Goal: Communication & Community: Answer question/provide support

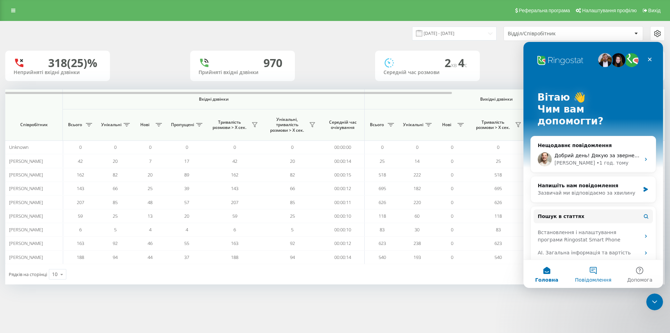
click at [589, 281] on span "Повідомлення" at bounding box center [593, 279] width 36 height 5
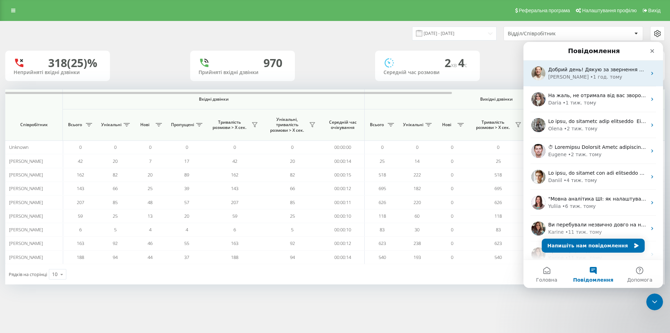
click at [590, 74] on div "• 1 год. тому" at bounding box center [606, 76] width 32 height 7
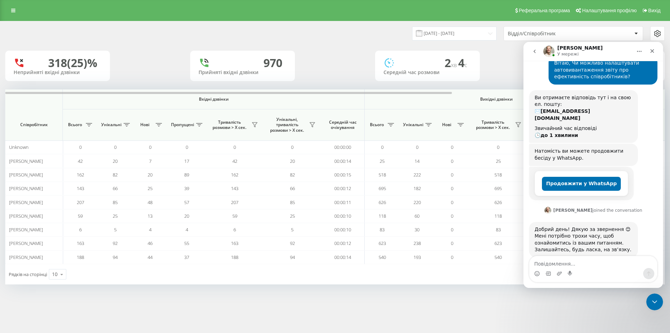
scroll to position [50, 0]
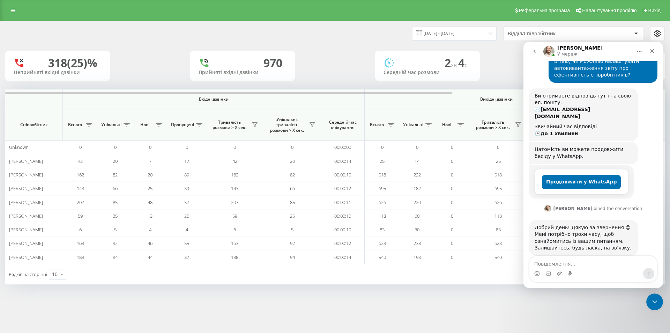
click at [578, 261] on textarea "Повідомлення..." at bounding box center [594, 262] width 128 height 12
type textarea "очікую"
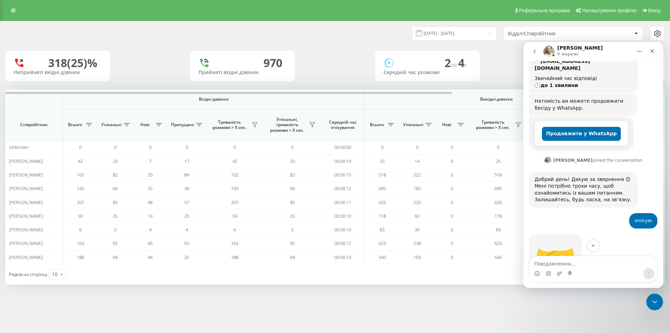
scroll to position [123, 0]
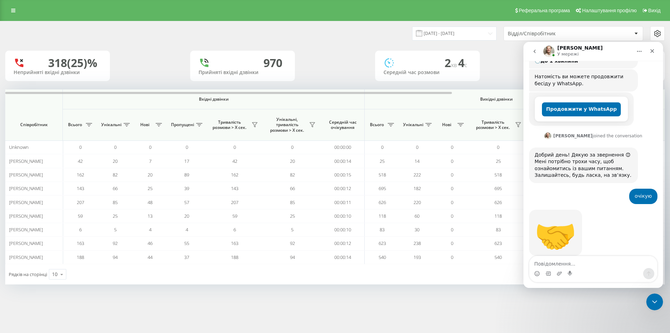
click at [534, 52] on icon "go back" at bounding box center [535, 52] width 6 height 6
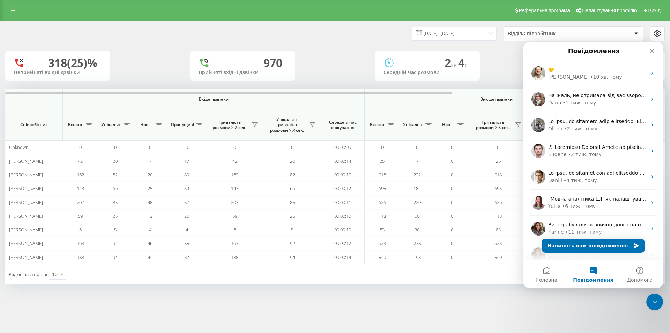
scroll to position [0, 0]
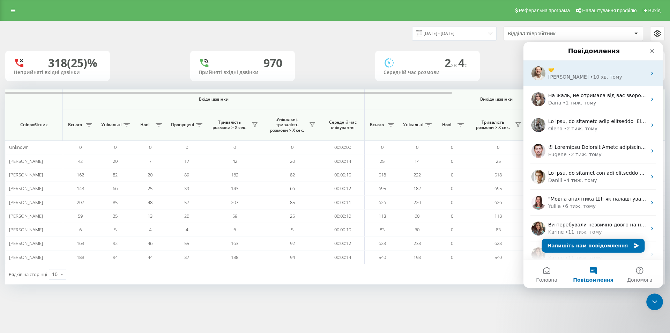
click at [555, 78] on div "[PERSON_NAME]" at bounding box center [568, 76] width 40 height 7
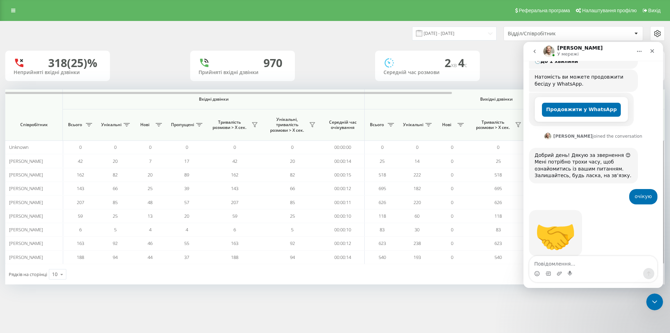
scroll to position [123, 0]
click at [531, 45] on button "go back" at bounding box center [534, 51] width 13 height 13
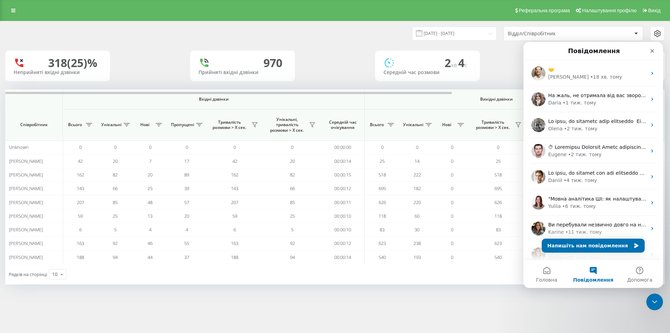
scroll to position [0, 0]
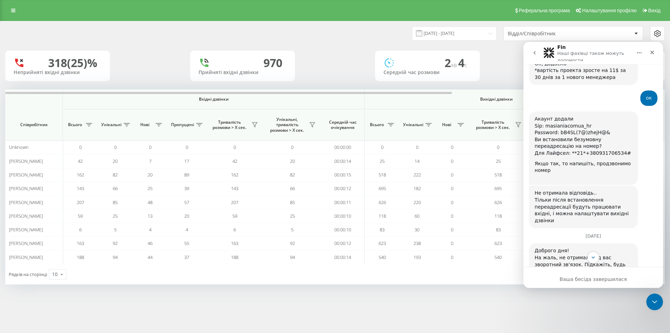
scroll to position [244, 0]
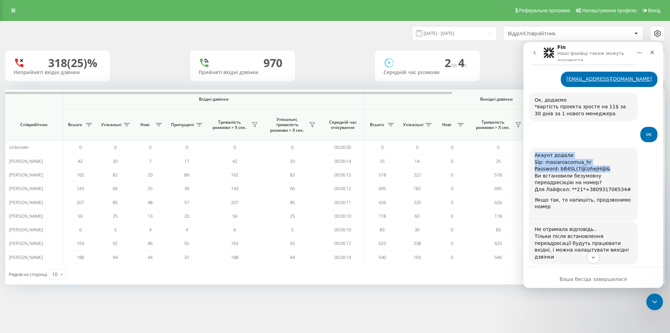
drag, startPoint x: 535, startPoint y: 127, endPoint x: 605, endPoint y: 140, distance: 71.6
click at [605, 152] on div "Акаунт додали Sip: masianiacomua_hr Password: bB4SL(7@)zhejH@& Ви встановили бе…" at bounding box center [584, 184] width 98 height 65
copy div "Акаунт додали Sip: masianiacomua_hr Password: bB4SL(7@)zhejH@&"
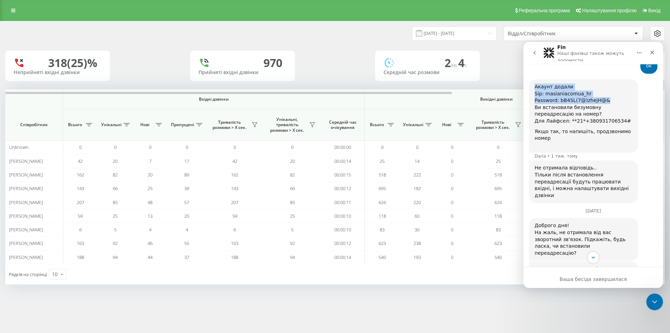
scroll to position [314, 0]
click at [530, 54] on button "go back" at bounding box center [534, 52] width 13 height 13
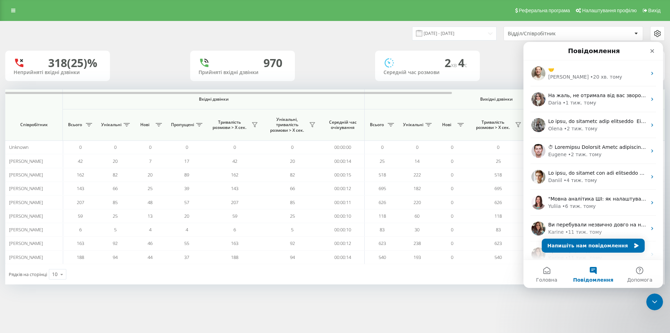
scroll to position [0, 0]
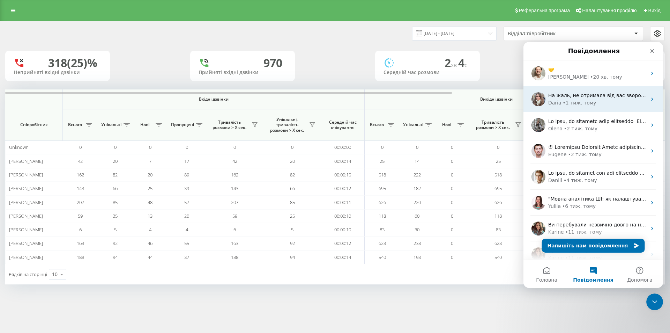
click at [575, 104] on div "• 1 тиж. тому" at bounding box center [580, 102] width 34 height 7
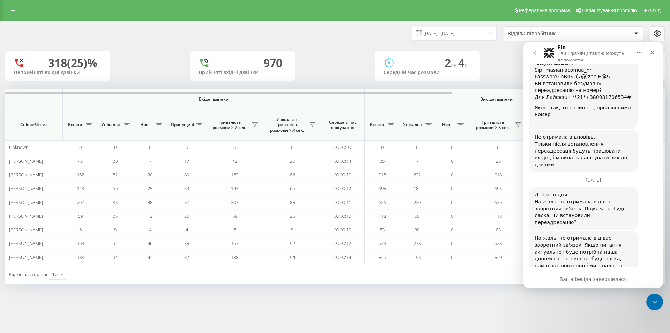
scroll to position [287, 0]
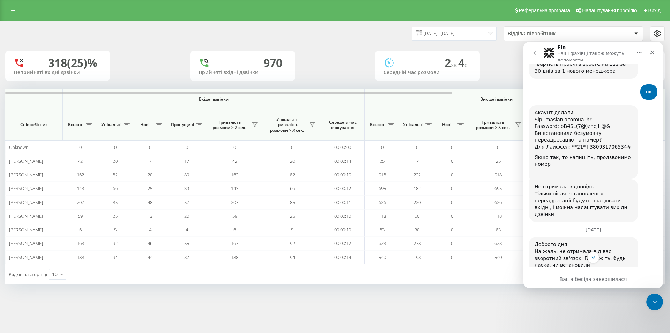
click at [539, 56] on button "go back" at bounding box center [534, 52] width 13 height 13
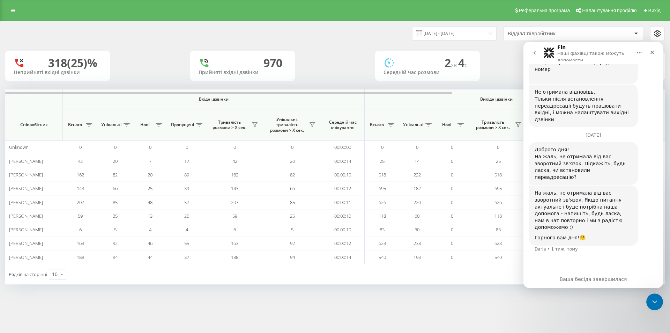
scroll to position [427, 0]
click at [660, 14] on link "Вихід" at bounding box center [652, 10] width 24 height 21
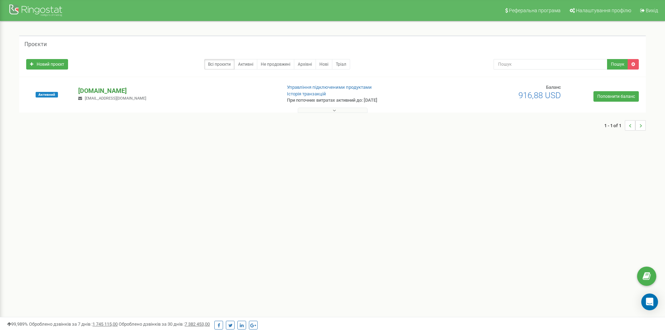
click at [99, 92] on p "[DOMAIN_NAME]" at bounding box center [176, 90] width 197 height 9
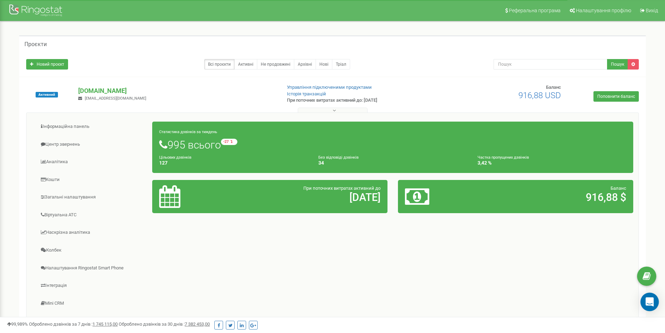
click at [653, 304] on icon "Open Intercom Messenger" at bounding box center [650, 301] width 8 height 9
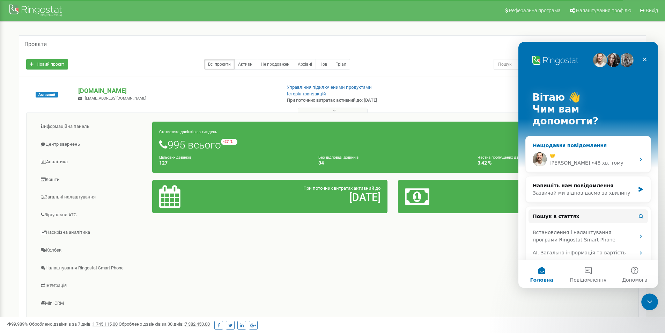
click at [591, 159] on div "• 48 хв. тому" at bounding box center [607, 162] width 32 height 7
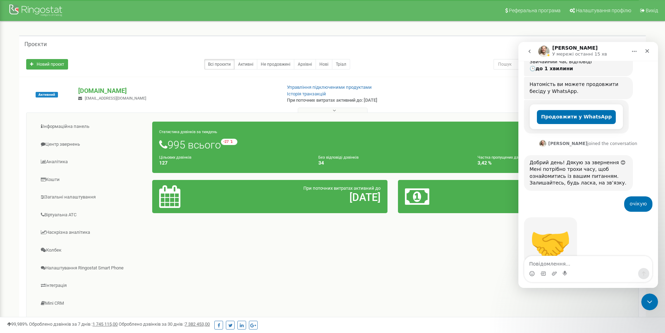
scroll to position [123, 0]
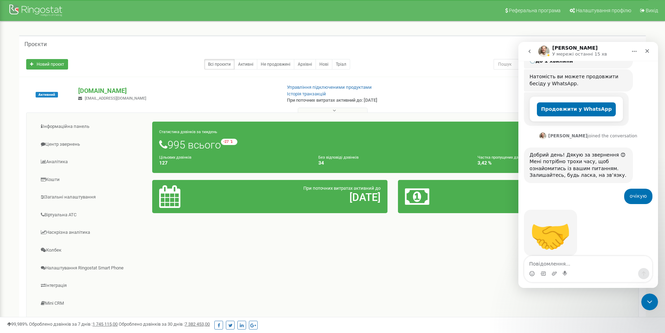
click at [532, 50] on button "go back" at bounding box center [529, 51] width 13 height 13
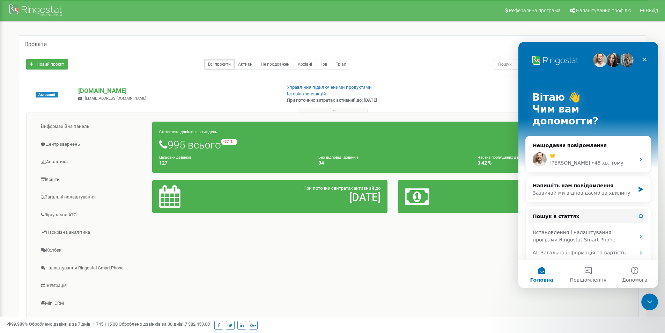
scroll to position [0, 0]
click at [583, 280] on span "Повідомлення" at bounding box center [588, 279] width 36 height 5
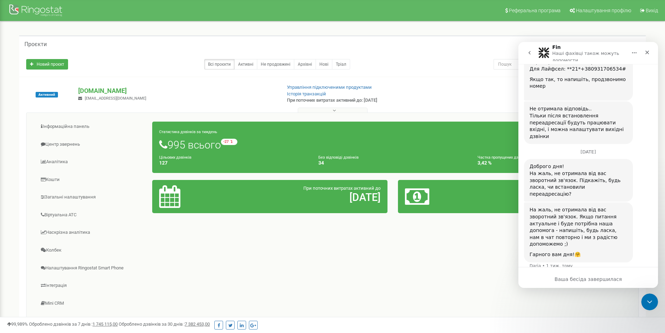
scroll to position [427, 0]
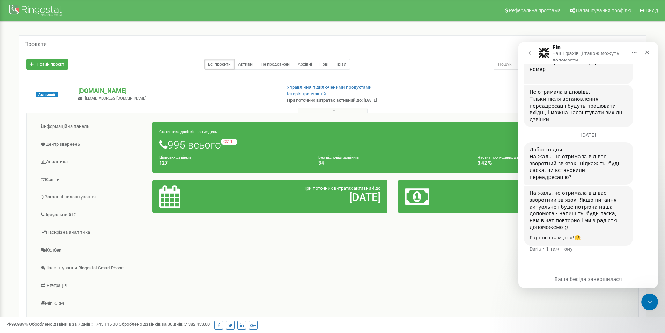
click at [527, 52] on icon "go back" at bounding box center [530, 53] width 6 height 6
